Goal: Task Accomplishment & Management: Manage account settings

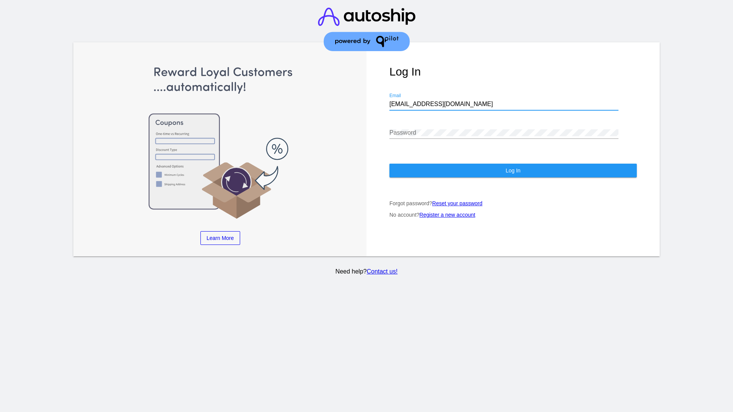
type input "[EMAIL_ADDRESS][DOMAIN_NAME]"
click at [513, 171] on span "Log In" at bounding box center [512, 171] width 15 height 6
